Goal: Task Accomplishment & Management: Manage account settings

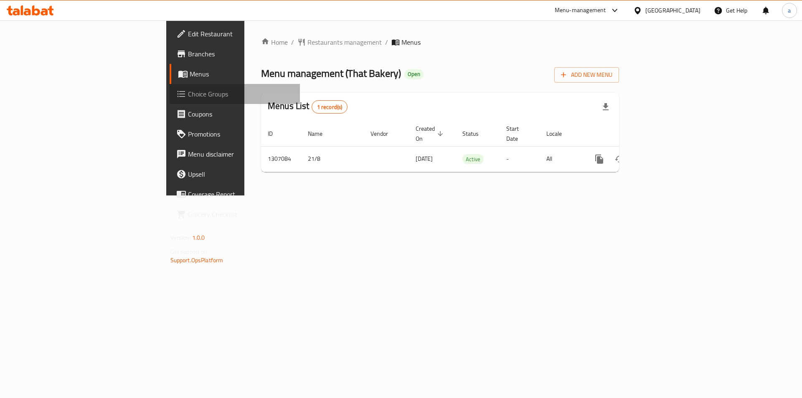
click at [188, 97] on span "Choice Groups" at bounding box center [241, 94] width 106 height 10
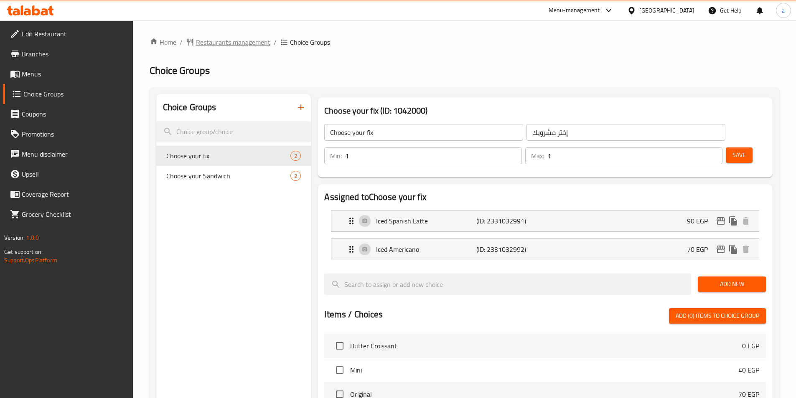
click at [241, 46] on span "Restaurants management" at bounding box center [233, 42] width 74 height 10
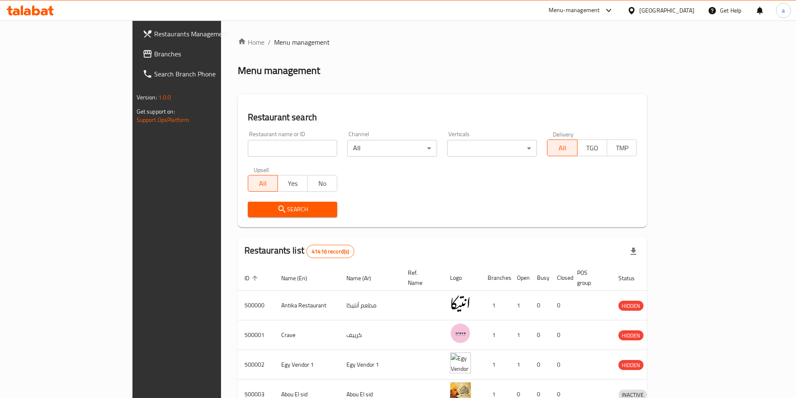
click at [154, 53] on span "Branches" at bounding box center [206, 54] width 104 height 10
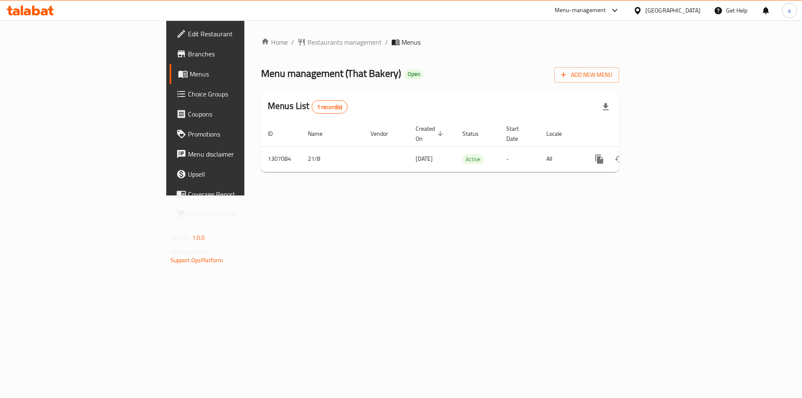
click at [188, 89] on span "Choice Groups" at bounding box center [241, 94] width 106 height 10
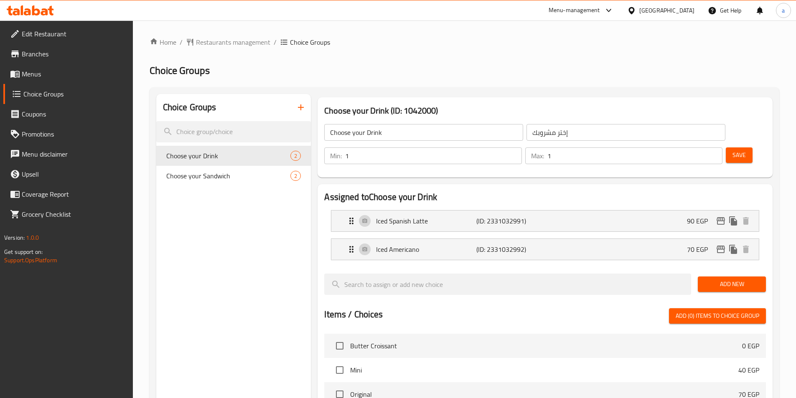
scroll to position [240, 0]
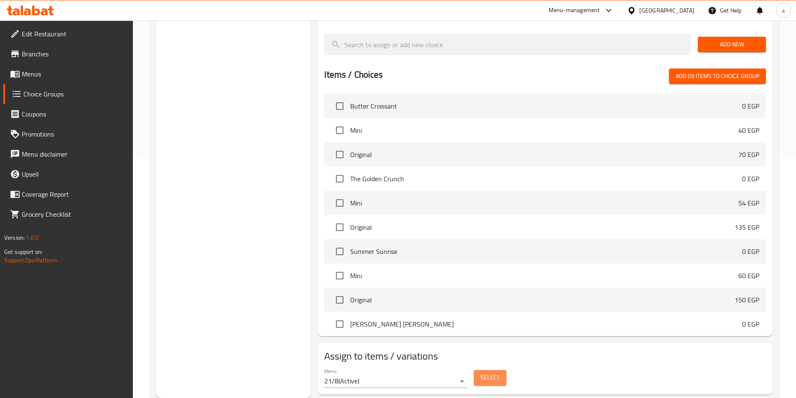
click at [502, 370] on button "Select" at bounding box center [490, 377] width 33 height 15
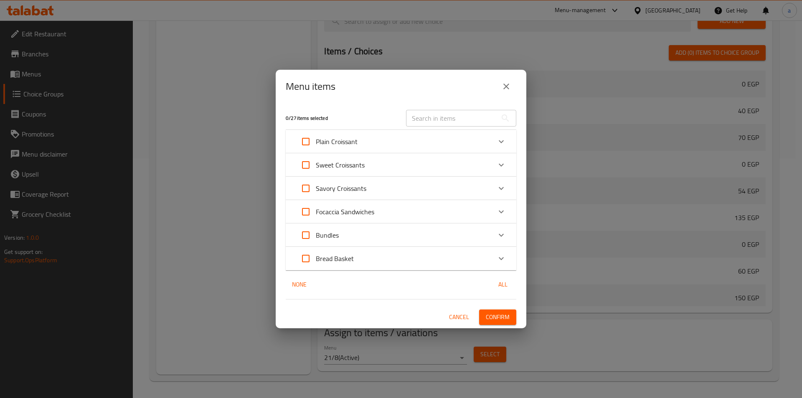
click at [509, 88] on icon "close" at bounding box center [507, 87] width 6 height 6
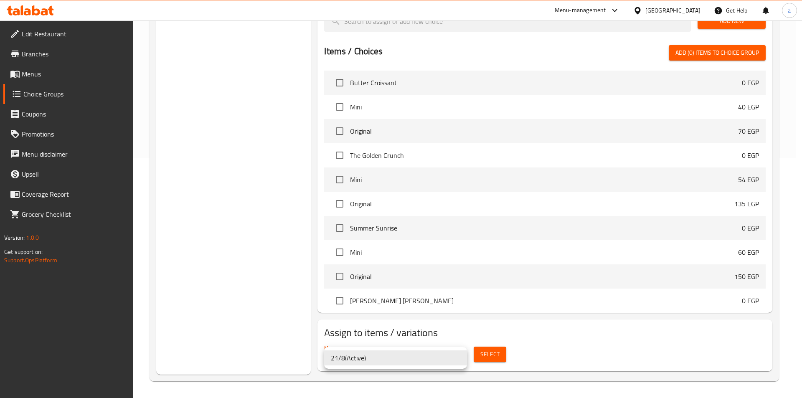
click at [556, 375] on div at bounding box center [401, 199] width 802 height 398
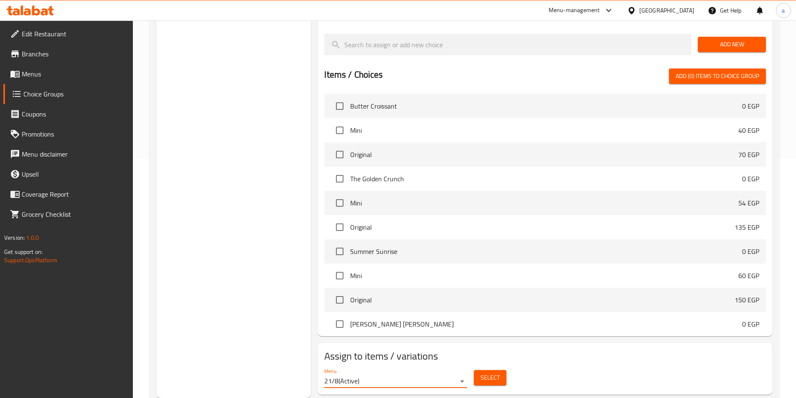
click at [505, 370] on button "Select" at bounding box center [490, 377] width 33 height 15
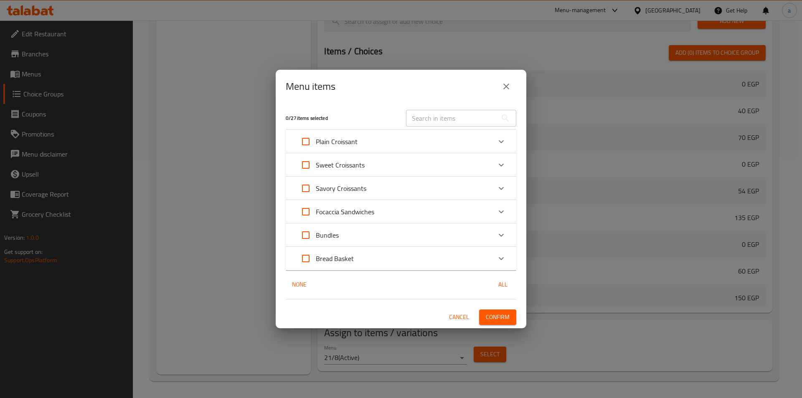
click at [385, 373] on div "Menu items 0 / 27 items selected ​ Plain Croissant Butter Croissant 0 EGP Choos…" at bounding box center [401, 199] width 802 height 398
click at [257, 326] on div "Menu items 0 / 27 items selected ​ Plain Croissant Butter Croissant 0 EGP Choos…" at bounding box center [401, 199] width 802 height 398
drag, startPoint x: 508, startPoint y: 92, endPoint x: 530, endPoint y: 259, distance: 168.6
click at [508, 91] on icon "close" at bounding box center [507, 87] width 10 height 10
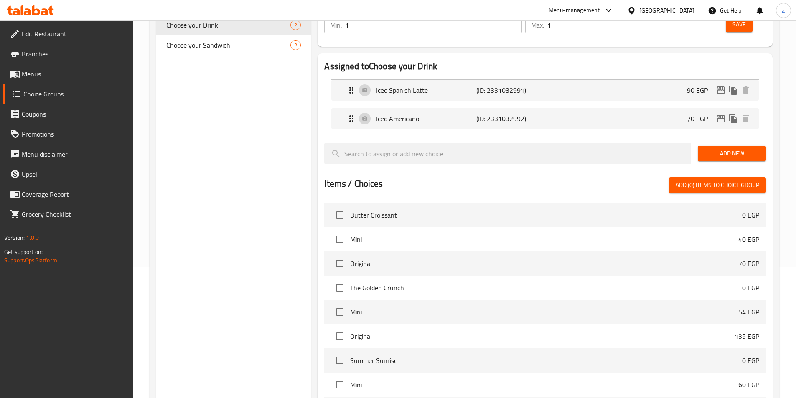
scroll to position [0, 0]
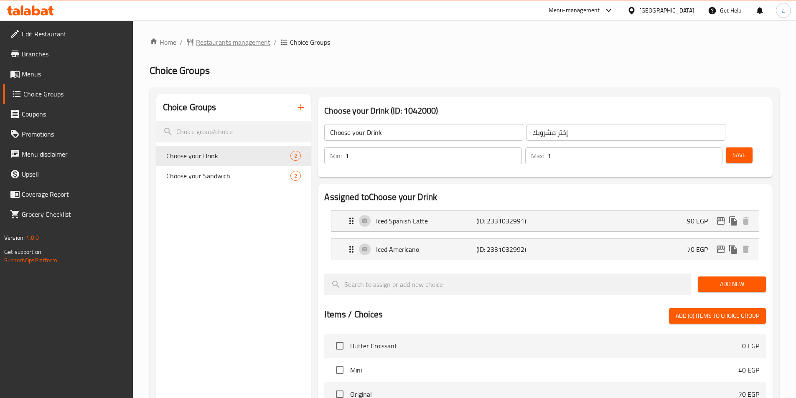
click at [208, 47] on span "Restaurants management" at bounding box center [233, 42] width 74 height 10
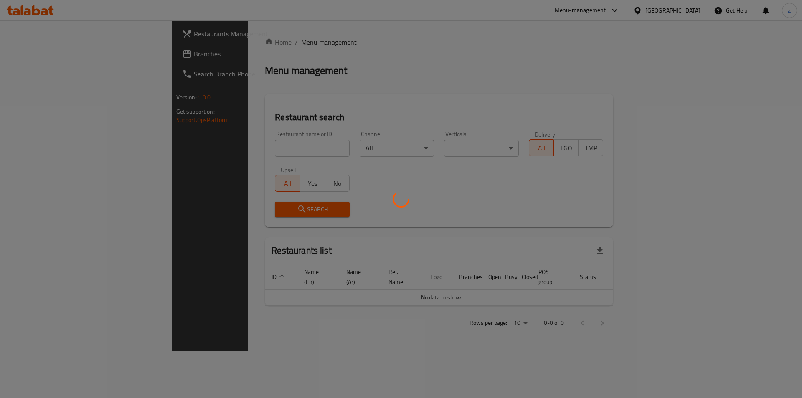
click at [59, 57] on div at bounding box center [401, 199] width 802 height 398
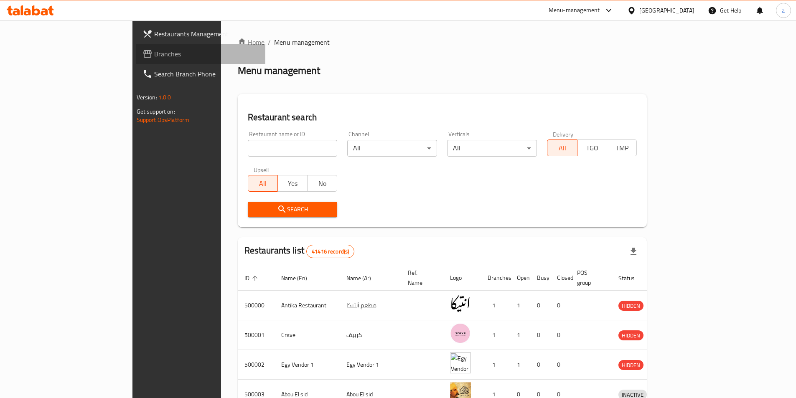
click at [154, 57] on span "Branches" at bounding box center [206, 54] width 104 height 10
